Goal: Find specific page/section: Find specific page/section

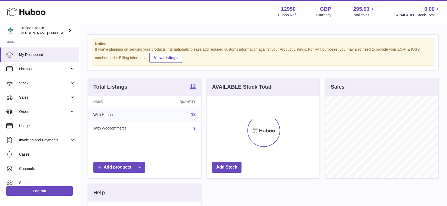
scroll to position [82, 113]
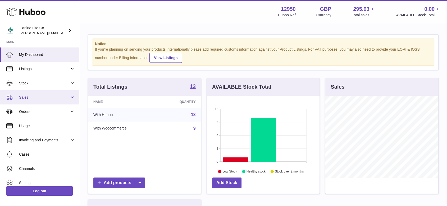
click at [46, 99] on span "Sales" at bounding box center [44, 97] width 50 height 5
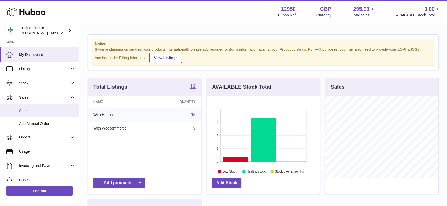
click at [34, 111] on span "Sales" at bounding box center [47, 111] width 56 height 5
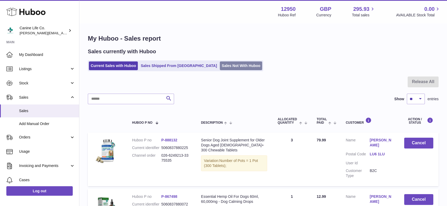
click at [220, 65] on link "Sales Not With Huboo" at bounding box center [241, 66] width 42 height 9
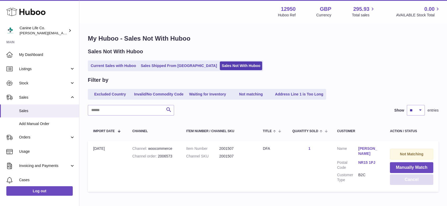
click at [416, 178] on button "Cancel" at bounding box center [410, 180] width 43 height 11
